Goal: Task Accomplishment & Management: Manage account settings

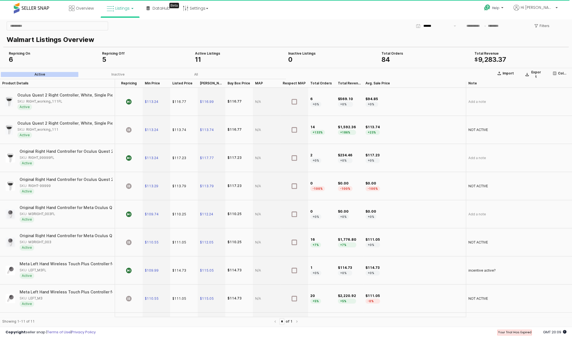
click at [255, 33] on div "Walmart Listings Overview" at bounding box center [286, 39] width 559 height 13
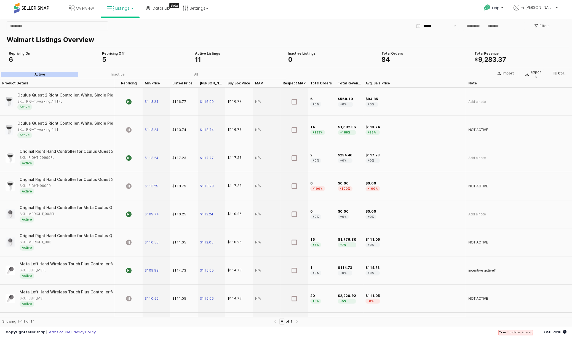
click at [131, 7] on link "Listings" at bounding box center [120, 8] width 35 height 17
click at [121, 27] on icon at bounding box center [124, 27] width 24 height 7
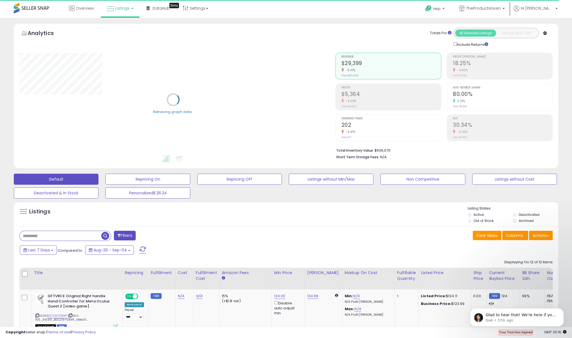
click at [327, 18] on div "Overview Listings DataHub Beta" at bounding box center [185, 11] width 378 height 23
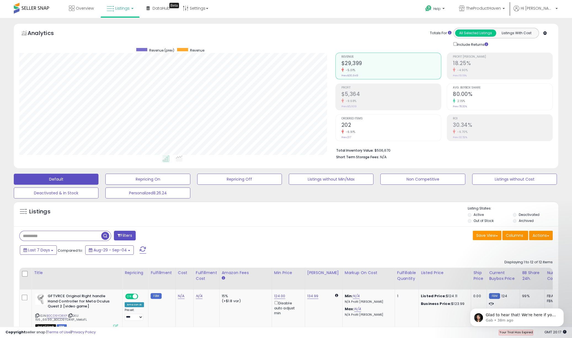
click at [132, 9] on b at bounding box center [132, 8] width 2 height 1
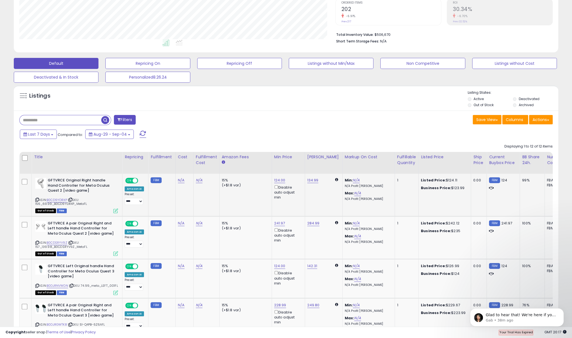
click at [109, 196] on div "ASIN: B0CD9YDRXP | SKU: 156_69.99_B0CD9YDRXP_MetaFL Out of Stock FBM" at bounding box center [76, 195] width 83 height 35
click at [64, 182] on b "GFTVRCE Original Right handle Hand Controller for Meta Oculus Quest 2 [video ga…" at bounding box center [81, 186] width 67 height 17
click at [175, 197] on td "N/A" at bounding box center [184, 195] width 18 height 42
click at [317, 200] on td "134.99" at bounding box center [324, 195] width 38 height 42
click at [62, 182] on b "GFTVRCE Original Right handle Hand Controller for Meta Oculus Quest 2 [video ga…" at bounding box center [81, 186] width 67 height 17
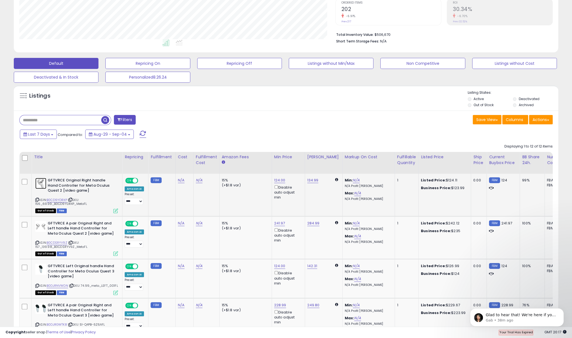
click at [38, 178] on img at bounding box center [40, 183] width 11 height 11
click at [180, 204] on td "N/A" at bounding box center [184, 195] width 18 height 42
click at [139, 199] on select "**********" at bounding box center [134, 201] width 18 height 7
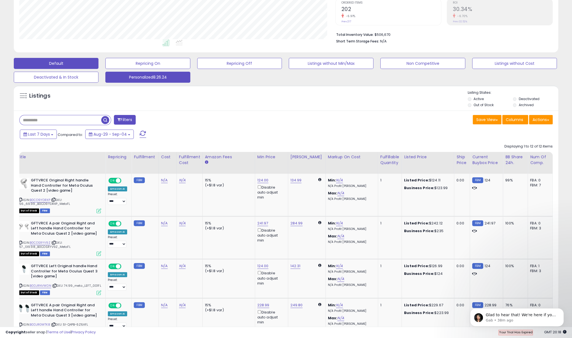
click at [171, 77] on button "Personalized8.26.24" at bounding box center [147, 77] width 85 height 11
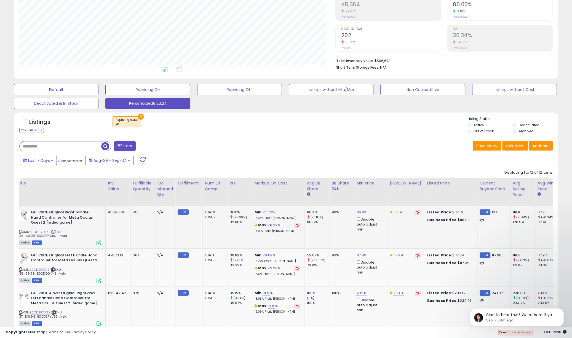
click at [98, 243] on icon at bounding box center [99, 243] width 5 height 5
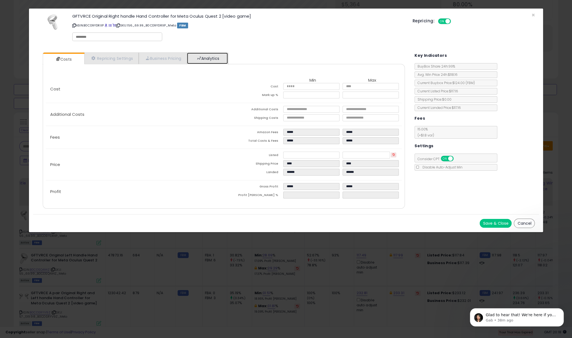
click at [212, 53] on link "Analytics" at bounding box center [207, 58] width 41 height 11
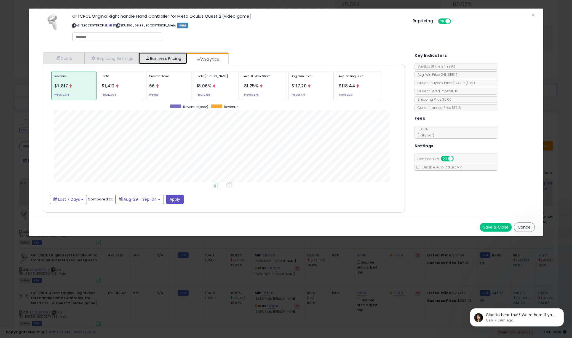
click at [162, 57] on link "Business Pricing" at bounding box center [163, 58] width 48 height 11
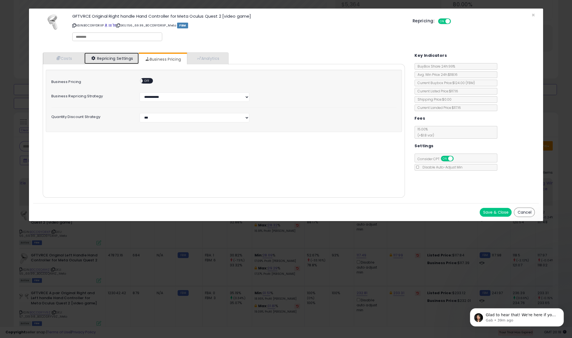
click at [117, 58] on link "Repricing Settings" at bounding box center [111, 58] width 55 height 11
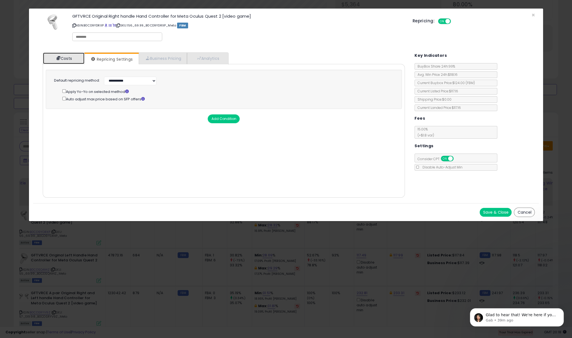
click at [63, 61] on link "Costs" at bounding box center [63, 58] width 41 height 11
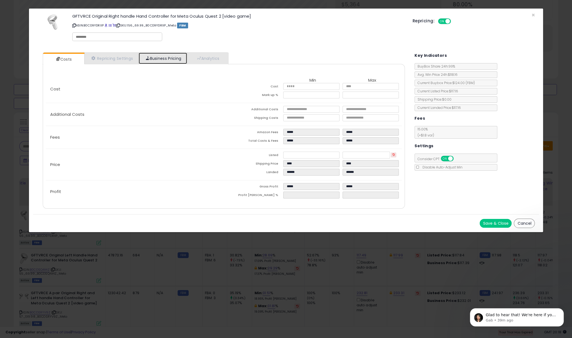
click at [173, 56] on link "Business Pricing" at bounding box center [163, 58] width 48 height 11
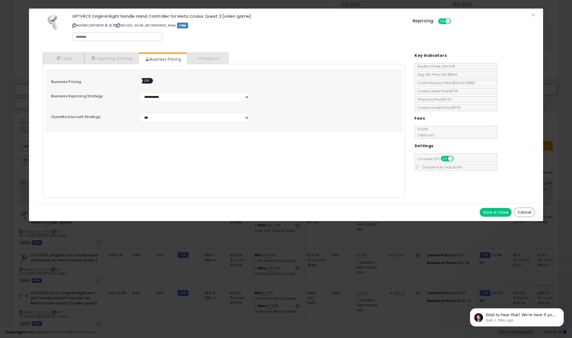
click at [150, 80] on span "OFF" at bounding box center [147, 81] width 9 height 5
click at [161, 96] on select "**********" at bounding box center [195, 96] width 110 height 9
click at [140, 80] on div "ON OFF" at bounding box center [150, 81] width 30 height 7
click at [146, 81] on span "ON" at bounding box center [144, 81] width 7 height 5
click at [215, 56] on link "Analytics" at bounding box center [207, 58] width 41 height 11
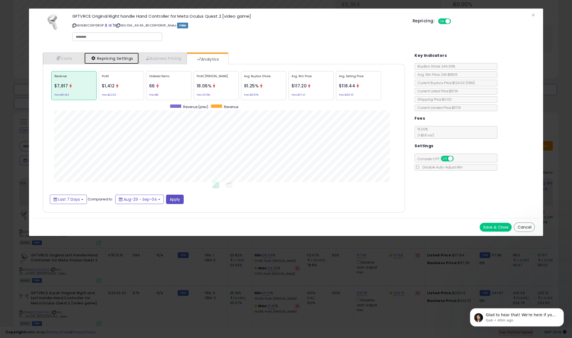
click at [105, 58] on link "Repricing Settings" at bounding box center [111, 58] width 55 height 11
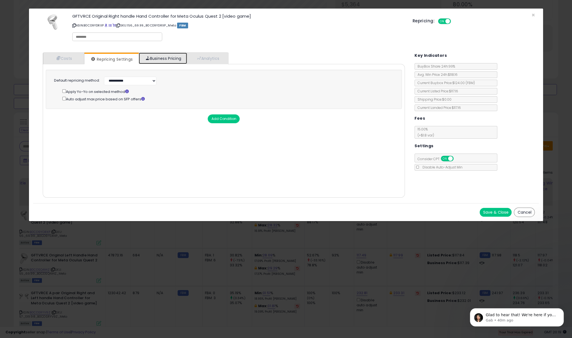
click at [167, 60] on link "Business Pricing" at bounding box center [163, 58] width 48 height 11
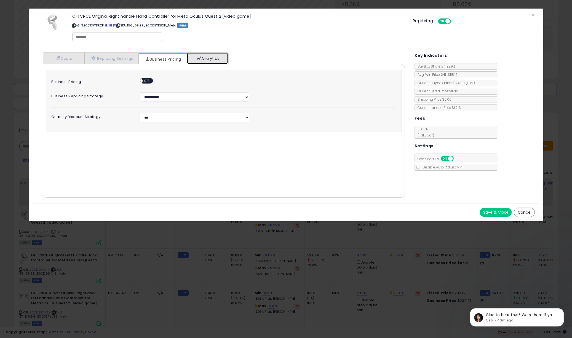
click at [228, 60] on link "Analytics" at bounding box center [207, 58] width 41 height 11
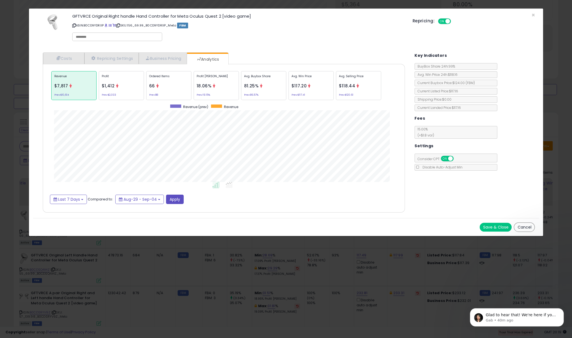
click at [433, 260] on div "× Close GFTVRCE Original Right handle Hand Controller for Meta Oculus Quest 2 […" at bounding box center [286, 169] width 572 height 338
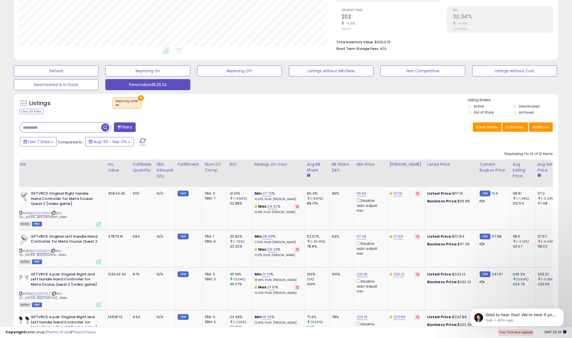
scroll to position [109, 0]
click at [214, 127] on div "Filters" at bounding box center [150, 127] width 271 height 11
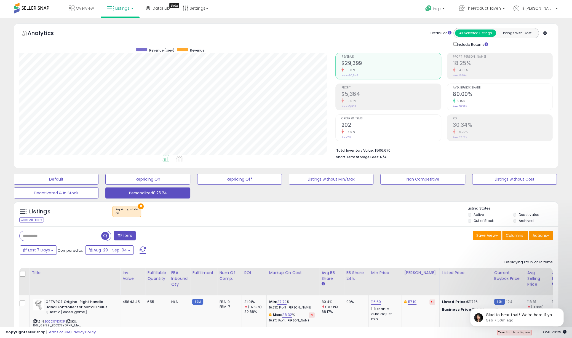
click at [247, 33] on div "Analytics Totals For All Selected Listings Listings With Cost Include Returns" at bounding box center [285, 37] width 533 height 19
click at [265, 39] on div "Analytics Totals For All Selected Listings Listings With Cost Include Returns" at bounding box center [285, 37] width 533 height 19
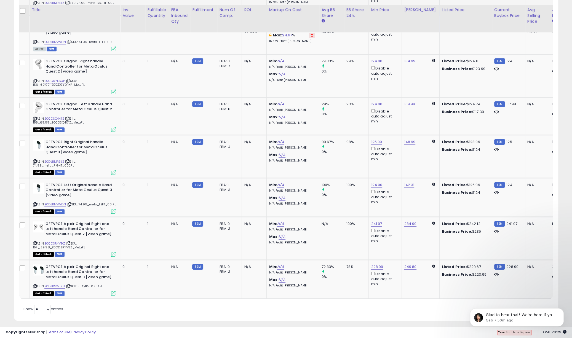
scroll to position [487, 0]
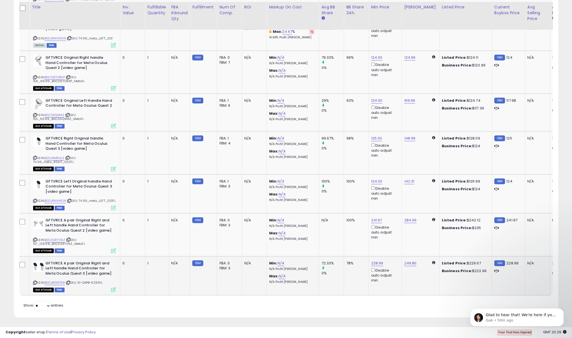
click at [113, 290] on icon at bounding box center [113, 289] width 5 height 5
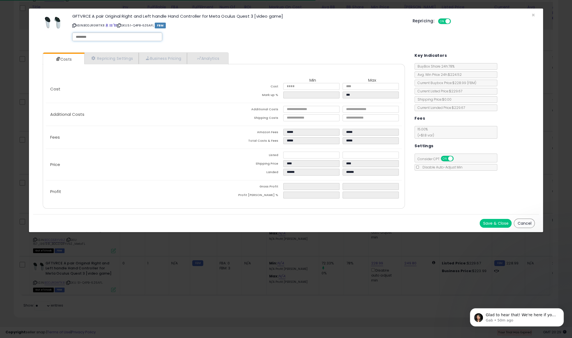
click at [86, 37] on input "text" at bounding box center [117, 36] width 83 height 5
type input "*******"
click at [184, 34] on div "GFTVRCE A pair Original Right and Left handle Hand Controller for Meta Oculus Q…" at bounding box center [238, 28] width 340 height 31
click at [499, 222] on button "Save & Close" at bounding box center [496, 223] width 32 height 9
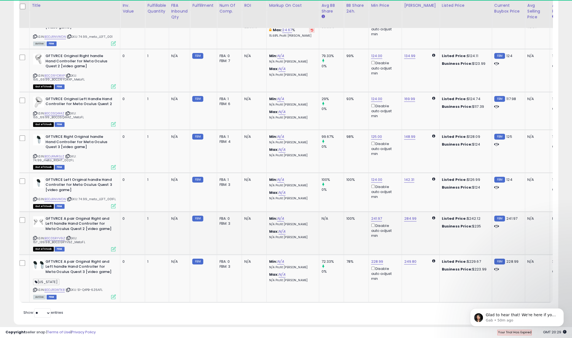
click at [115, 252] on icon at bounding box center [113, 249] width 5 height 5
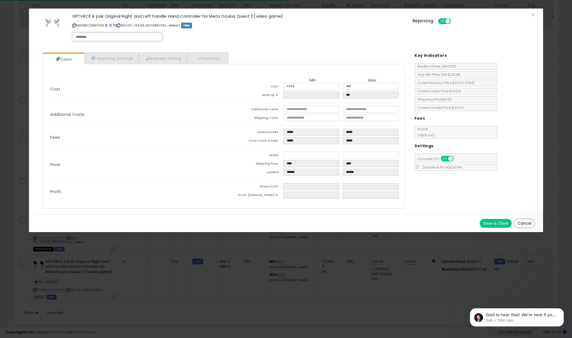
click at [88, 37] on input "text" at bounding box center [117, 36] width 83 height 5
type input "*"
type input "*******"
click at [222, 31] on div "GFTVRCE A pair Original Right and Left handle Hand Controller for Meta Oculus Q…" at bounding box center [238, 28] width 340 height 31
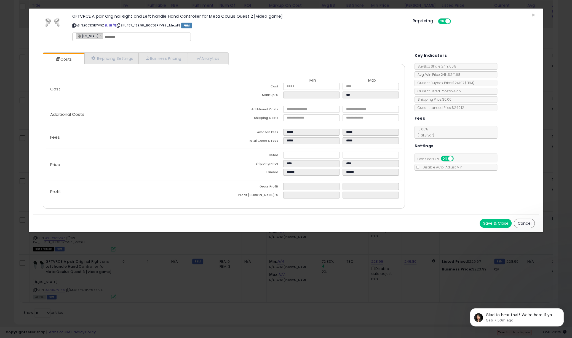
click at [489, 223] on button "Save & Close" at bounding box center [496, 223] width 32 height 9
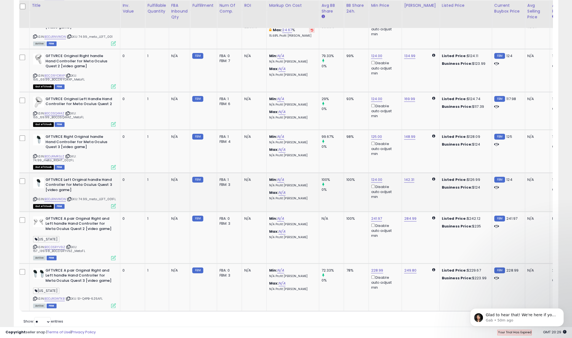
click at [114, 209] on icon at bounding box center [113, 206] width 5 height 5
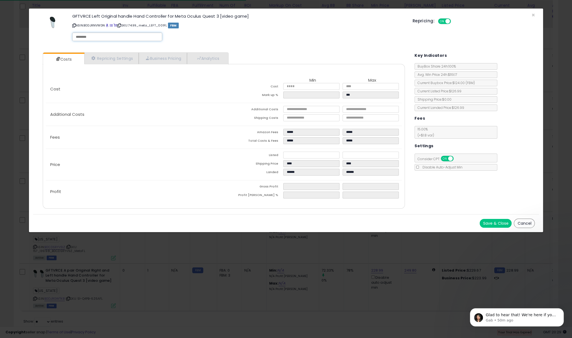
click at [89, 37] on input "text" at bounding box center [117, 36] width 83 height 5
type input "*******"
click at [252, 33] on div "GFTVRCE Left Original handle Hand Controller for Meta Oculus Quest 3 [video gam…" at bounding box center [238, 28] width 340 height 31
click at [495, 221] on button "Save & Close" at bounding box center [496, 223] width 32 height 9
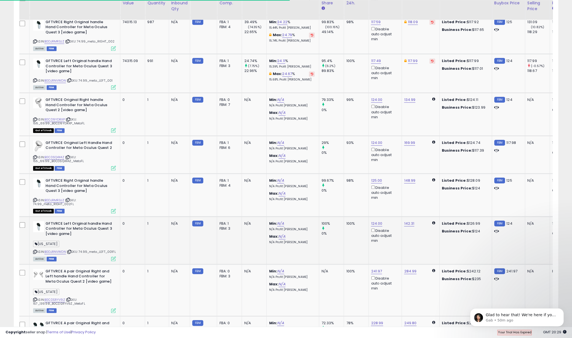
scroll to position [430, 0]
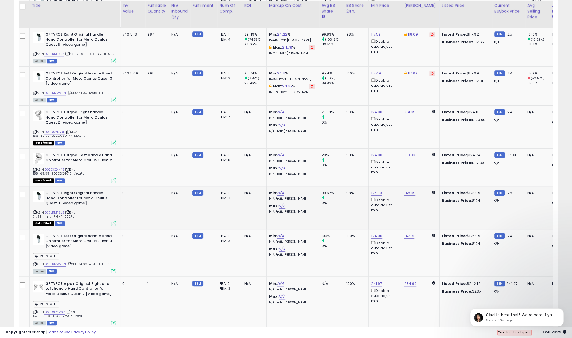
click at [113, 222] on icon at bounding box center [113, 223] width 5 height 5
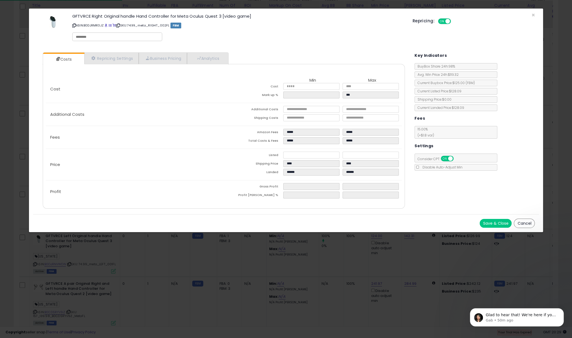
click at [95, 35] on input "text" at bounding box center [117, 36] width 83 height 5
type input "*******"
click at [237, 28] on p "ASIN: B0DJRMR3JZ | SKU: 74.99_meta_RIGHT_002FL FBM" at bounding box center [238, 25] width 332 height 9
click at [497, 224] on button "Save & Close" at bounding box center [496, 223] width 32 height 9
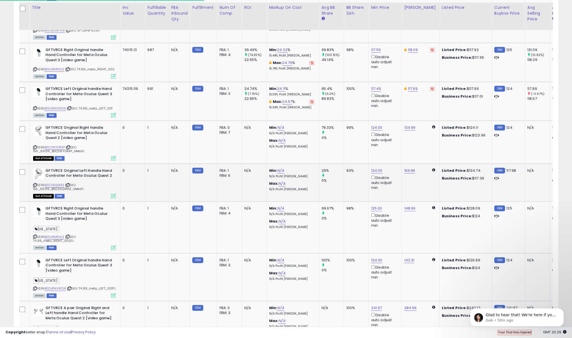
scroll to position [414, 0]
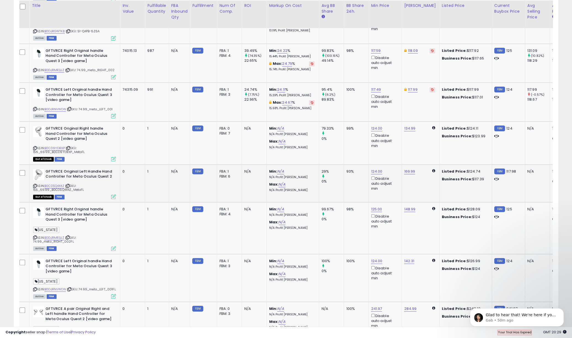
click at [113, 196] on icon at bounding box center [113, 196] width 5 height 5
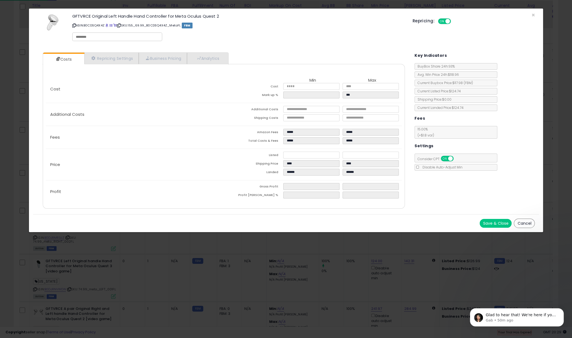
click at [91, 36] on input "text" at bounding box center [117, 36] width 83 height 5
type input "*******"
click at [273, 38] on div "GFTVRCE Original Left Handle Hand Controller for Meta Oculus Quest 2 ASIN: B0CD…" at bounding box center [238, 28] width 340 height 31
click at [499, 222] on button "Save & Close" at bounding box center [496, 223] width 32 height 9
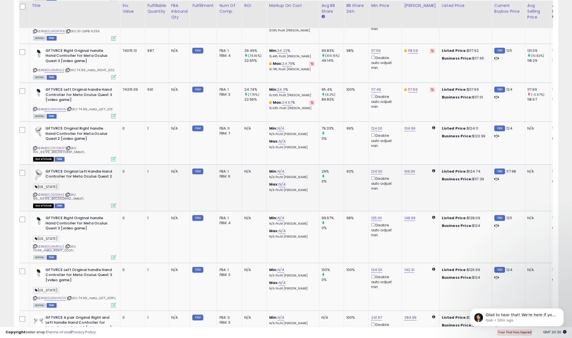
click at [113, 204] on icon at bounding box center [113, 205] width 5 height 5
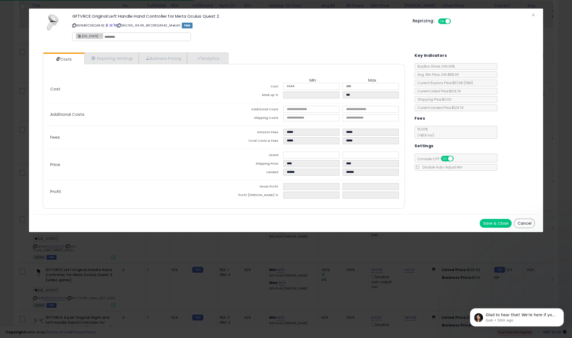
click at [87, 38] on span "FLORIDA" at bounding box center [87, 36] width 22 height 5
type input "*******"
click at [495, 223] on button "Save & Close" at bounding box center [496, 223] width 32 height 9
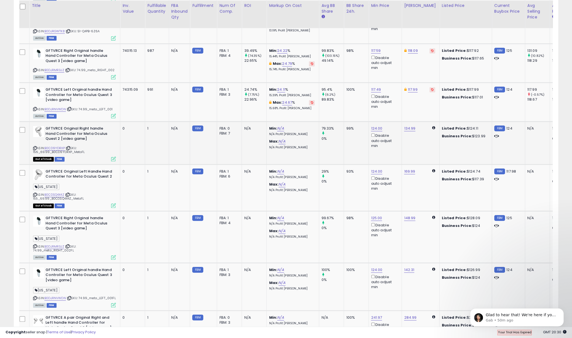
click at [114, 157] on icon at bounding box center [113, 159] width 5 height 5
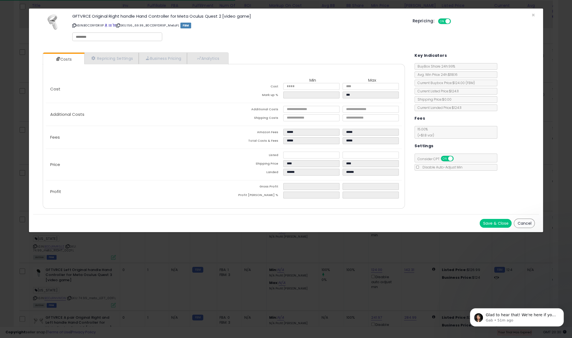
click at [92, 38] on input "text" at bounding box center [117, 36] width 83 height 5
type input "*******"
click at [495, 221] on button "Save & Close" at bounding box center [496, 223] width 32 height 9
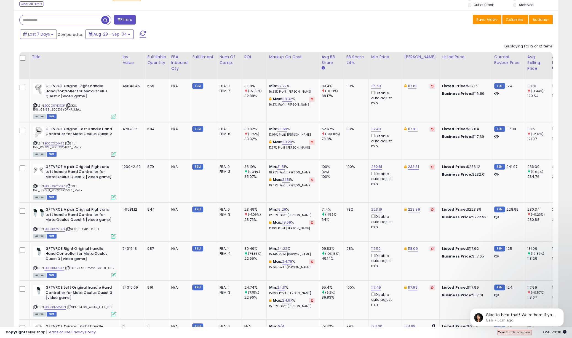
scroll to position [209, 0]
